Goal: Task Accomplishment & Management: Manage account settings

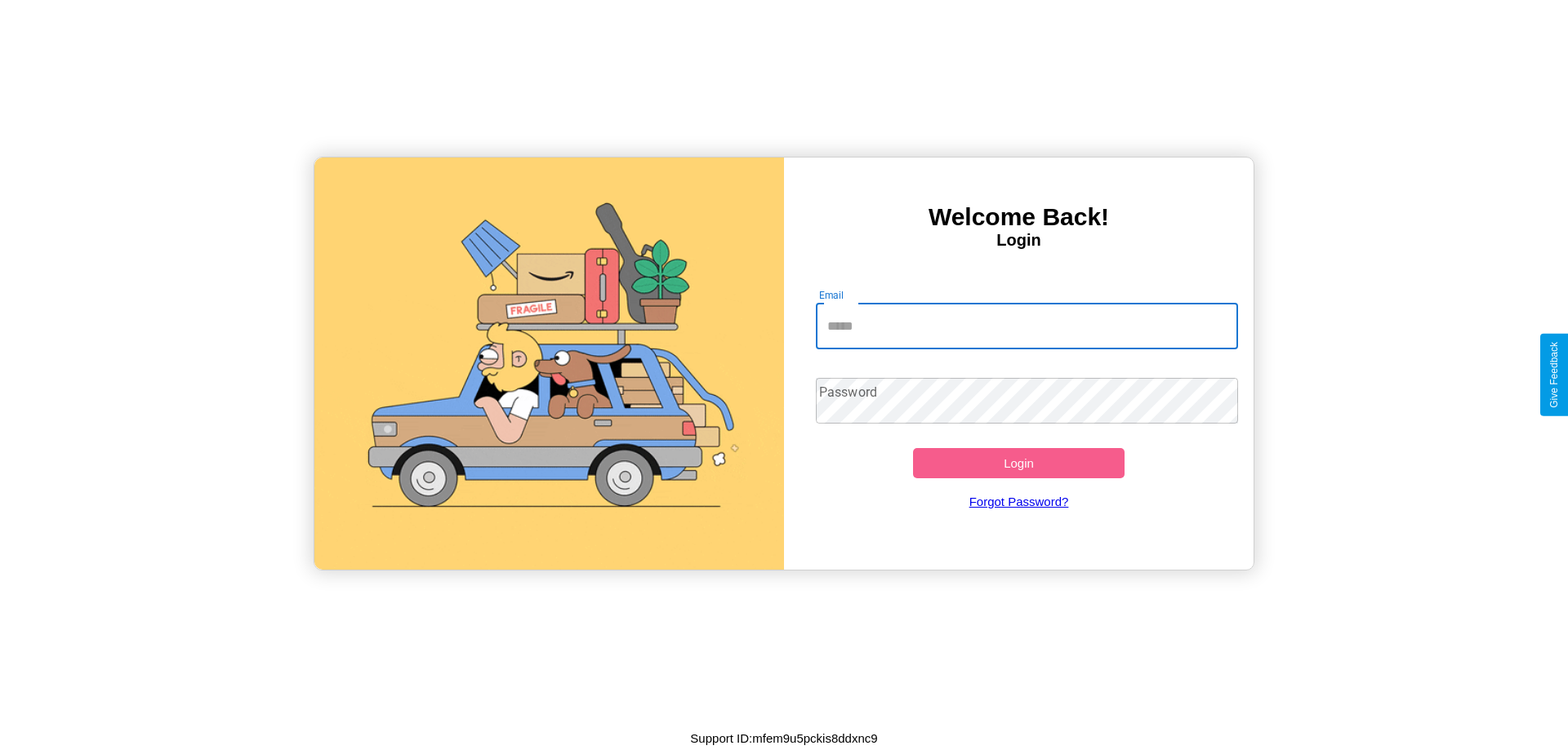
click at [1026, 326] on input "Email" at bounding box center [1027, 326] width 423 height 46
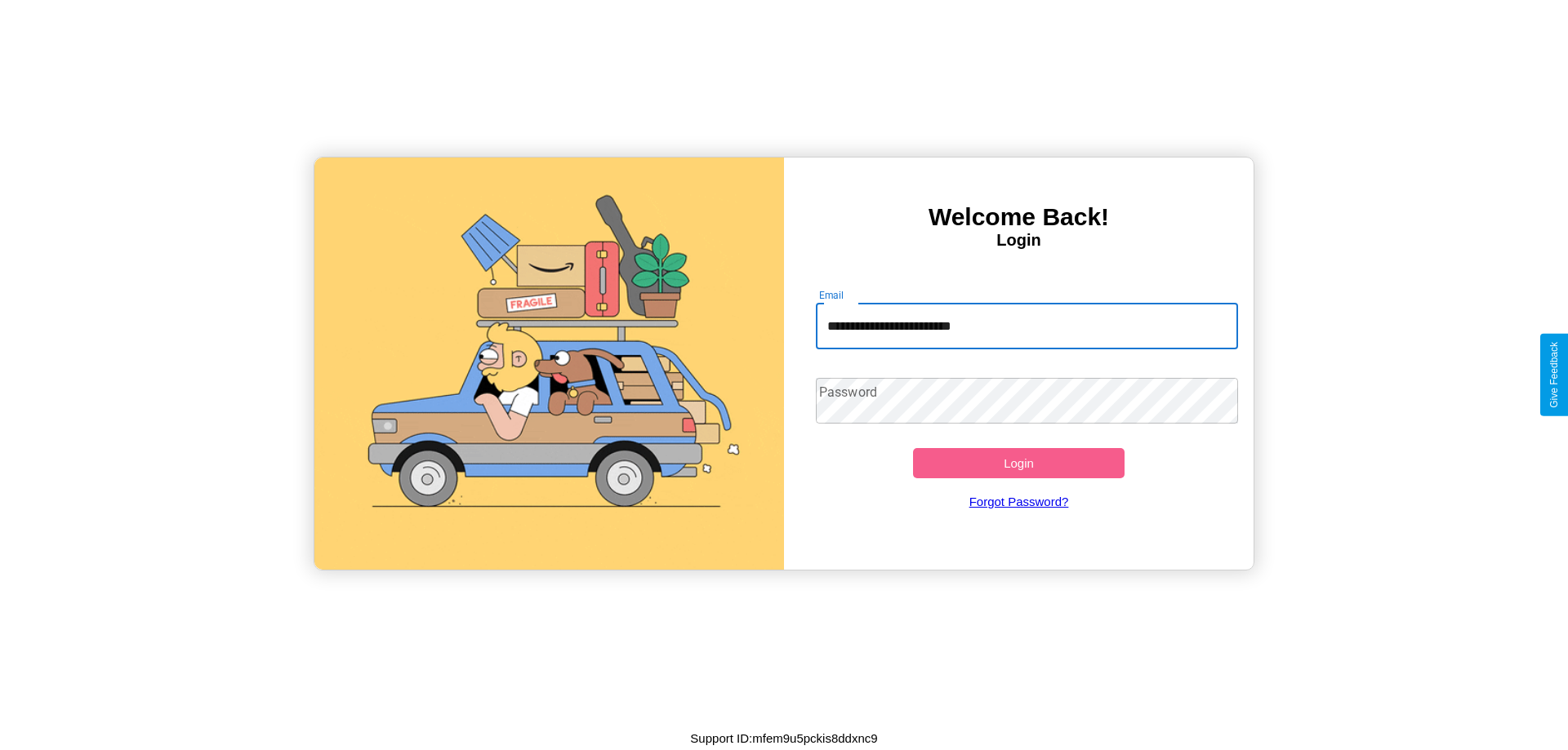
type input "**********"
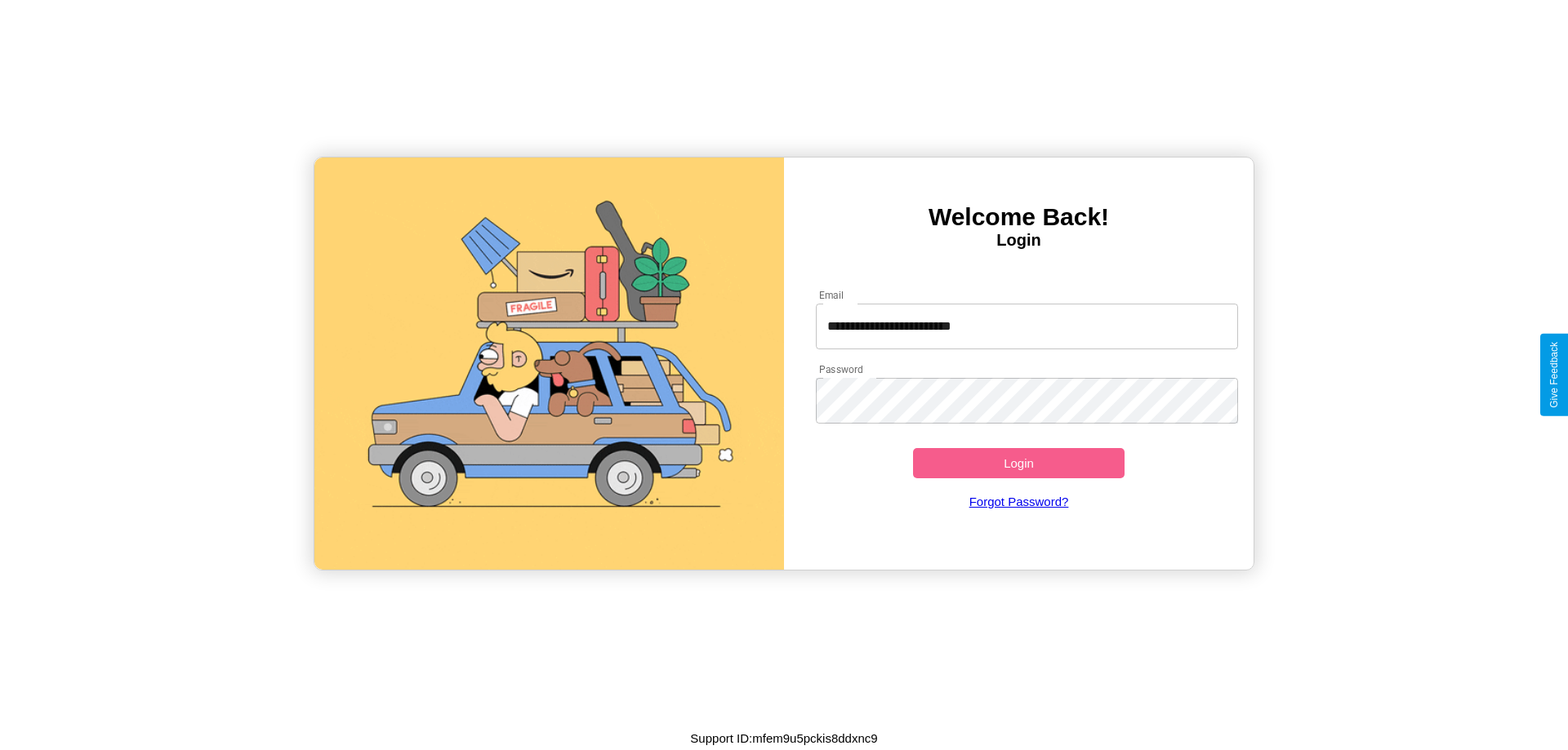
click at [1019, 463] on button "Login" at bounding box center [1019, 463] width 212 height 30
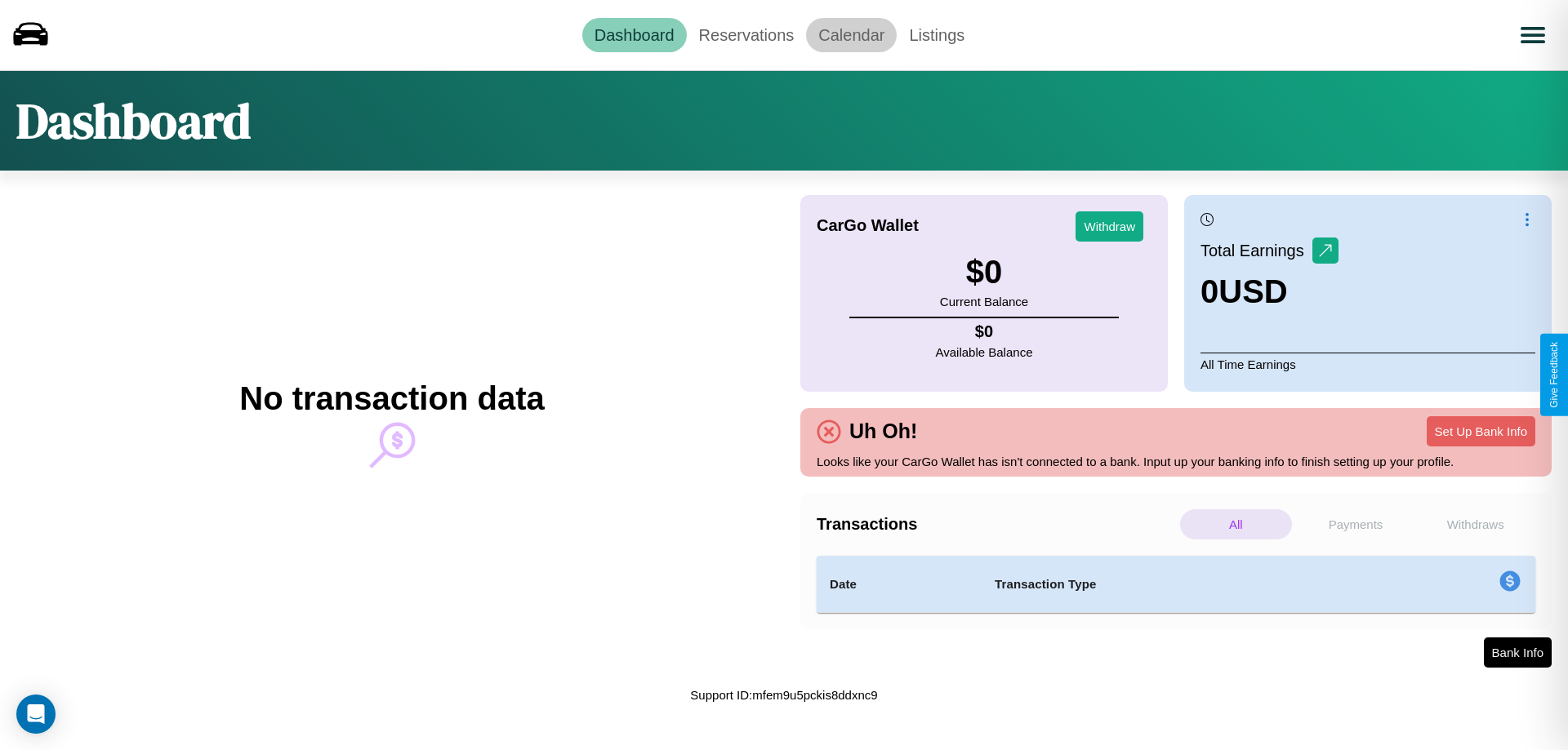
click at [850, 34] on link "Calendar" at bounding box center [851, 34] width 90 height 34
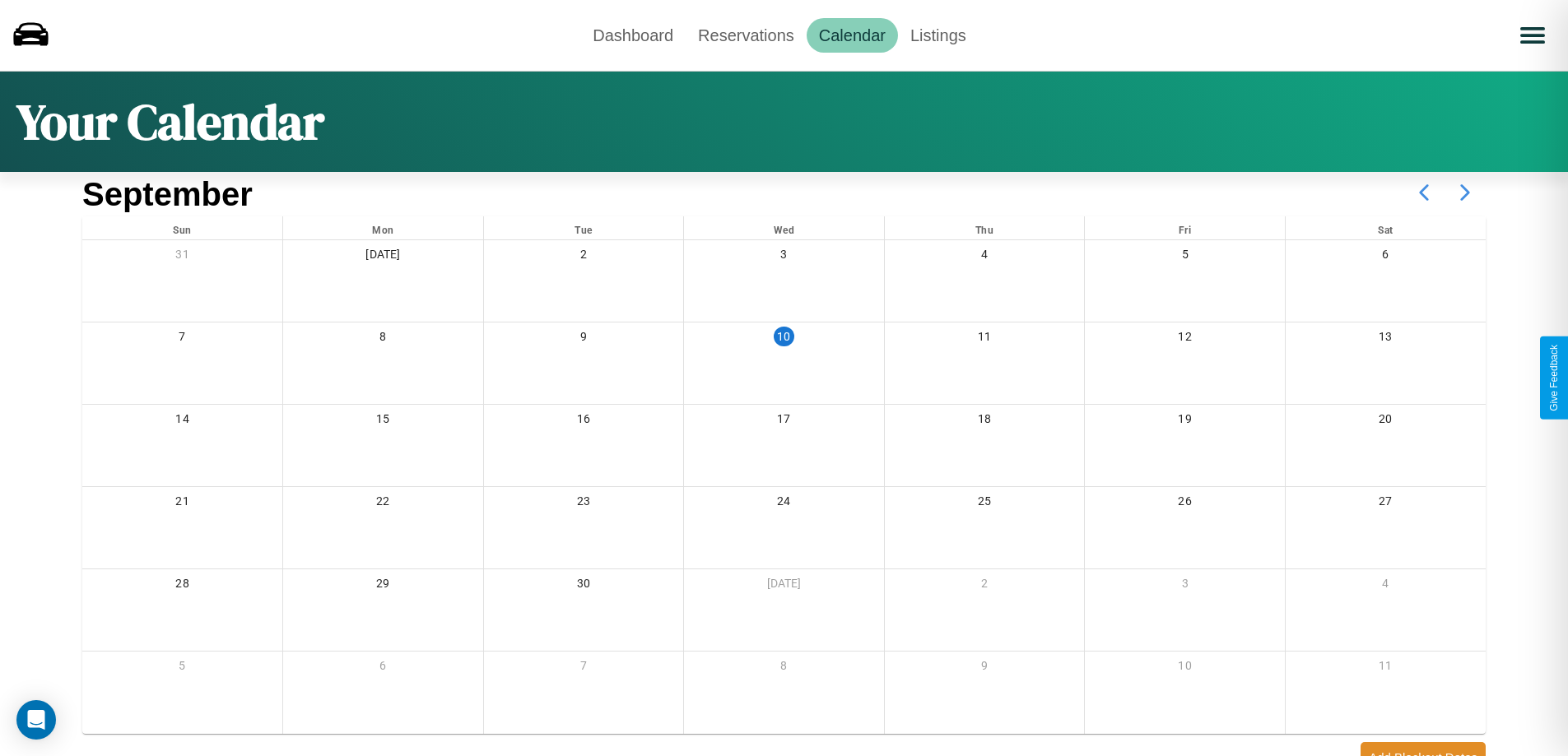
click at [1465, 192] on icon at bounding box center [1465, 192] width 41 height 41
click at [746, 35] on link "Reservations" at bounding box center [746, 35] width 121 height 35
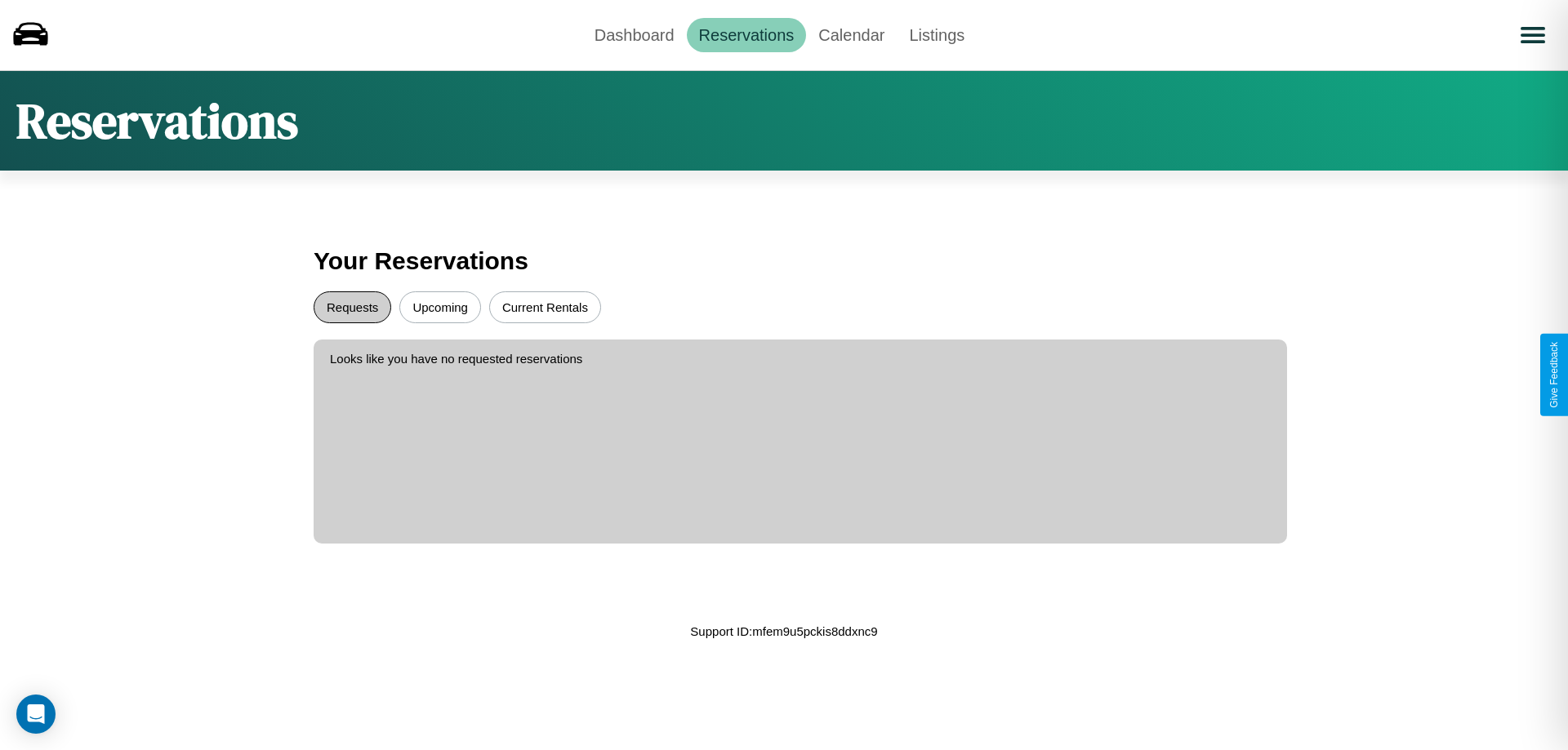
click at [352, 307] on button "Requests" at bounding box center [352, 308] width 78 height 32
click at [440, 307] on button "Upcoming" at bounding box center [440, 308] width 82 height 32
